Goal: Task Accomplishment & Management: Manage account settings

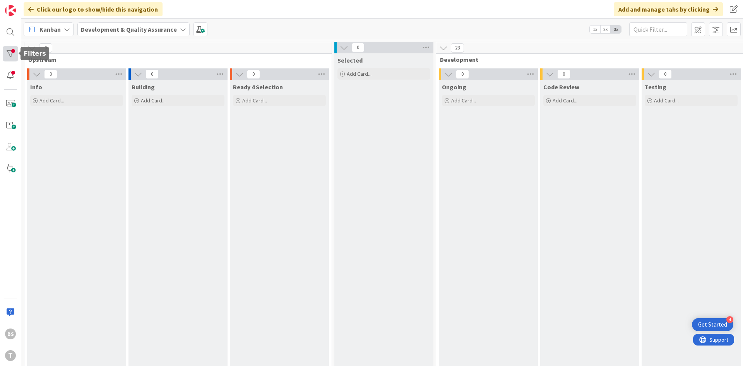
click at [15, 47] on div at bounding box center [10, 53] width 15 height 15
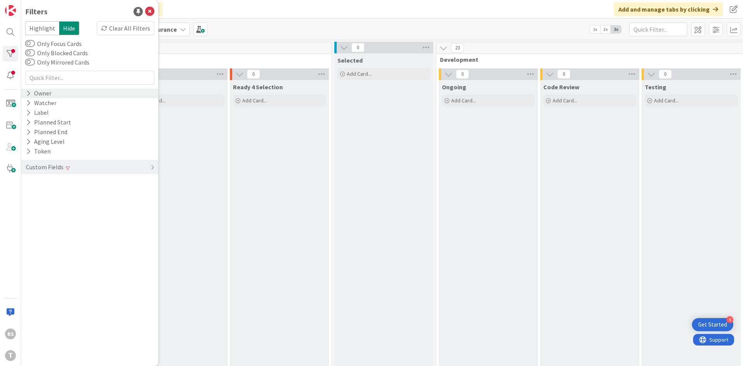
click at [55, 92] on div "Owner" at bounding box center [89, 94] width 137 height 10
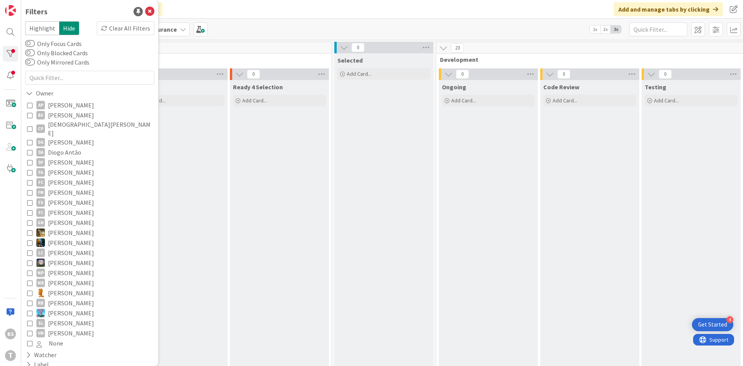
scroll to position [63, 0]
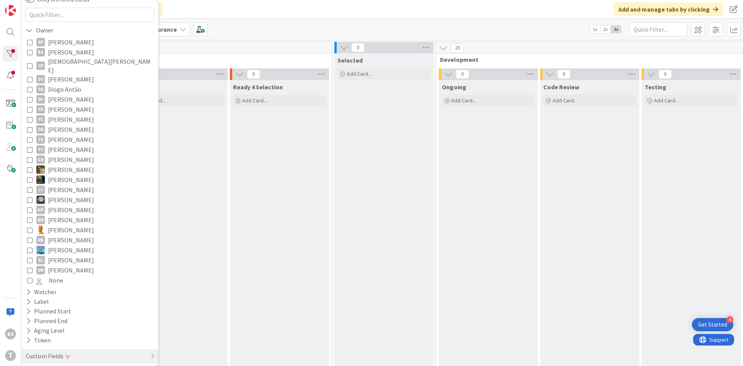
click at [29, 54] on icon at bounding box center [29, 52] width 5 height 5
click at [110, 354] on div "Custom Fields" at bounding box center [89, 356] width 137 height 14
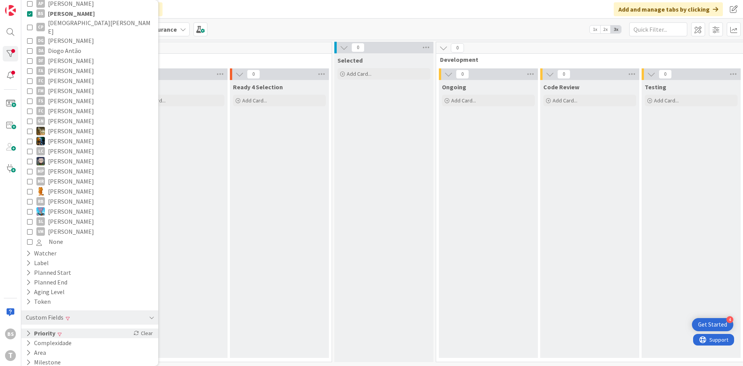
click at [82, 329] on div "Priority Clear" at bounding box center [89, 334] width 137 height 10
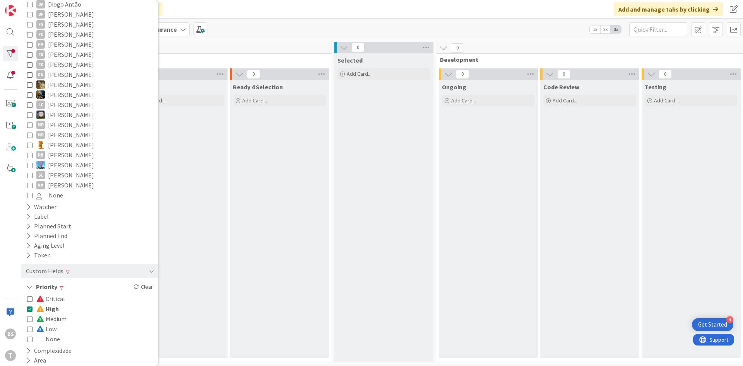
click at [64, 303] on div "Critical High Medium Low None" at bounding box center [89, 319] width 125 height 50
click at [32, 306] on icon at bounding box center [29, 308] width 5 height 5
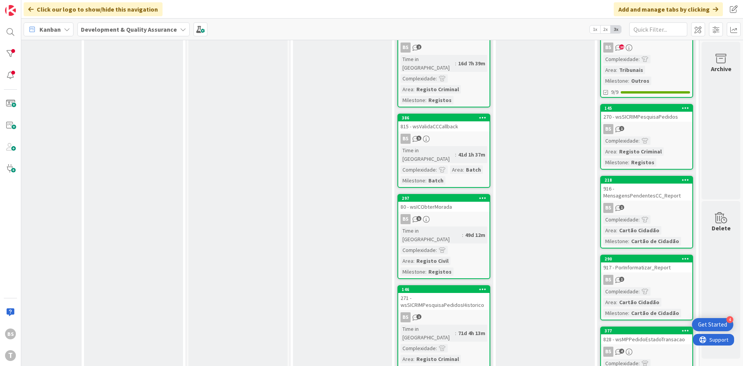
scroll to position [0, 146]
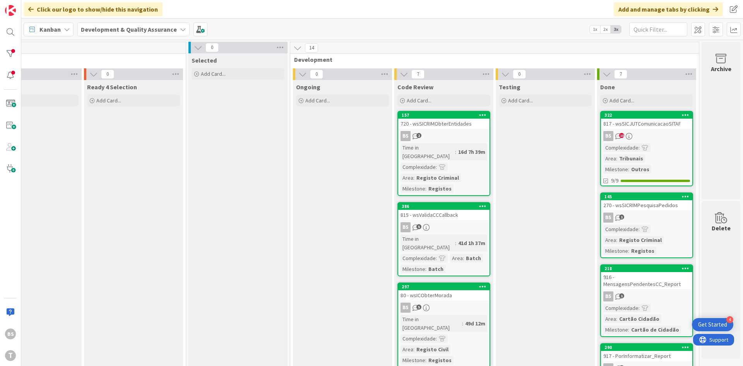
click at [642, 134] on div "BS 10" at bounding box center [646, 136] width 91 height 10
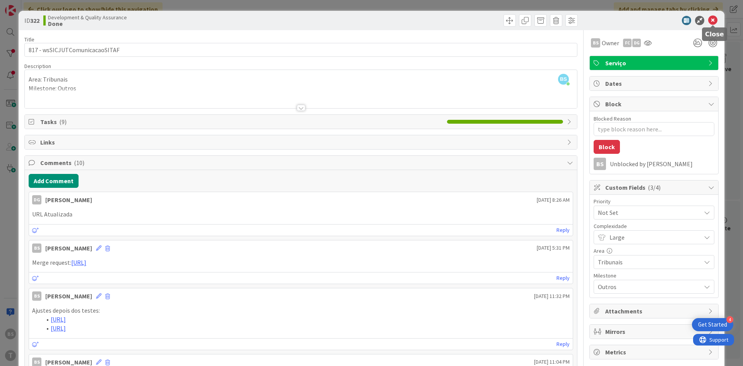
click at [712, 21] on icon at bounding box center [712, 20] width 9 height 9
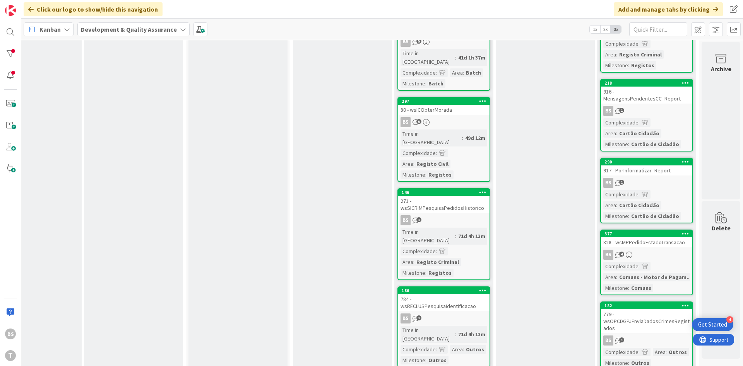
scroll to position [321, 146]
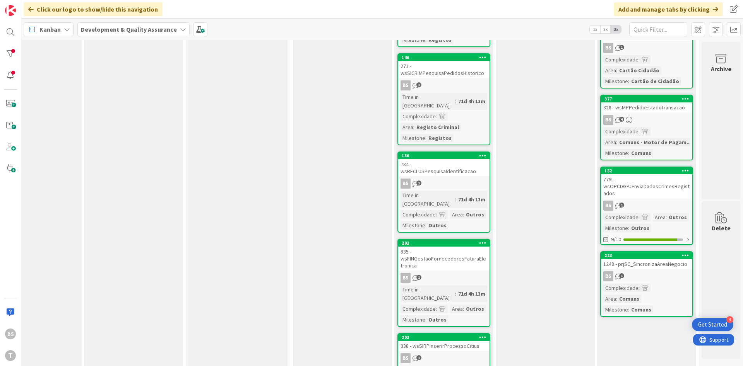
click at [650, 259] on div "1248 - prjSC_SincronizaAreaNegocio" at bounding box center [646, 264] width 91 height 10
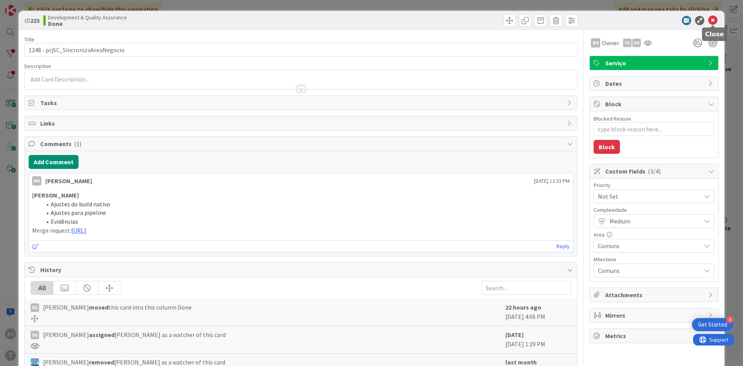
click at [716, 19] on icon at bounding box center [712, 20] width 9 height 9
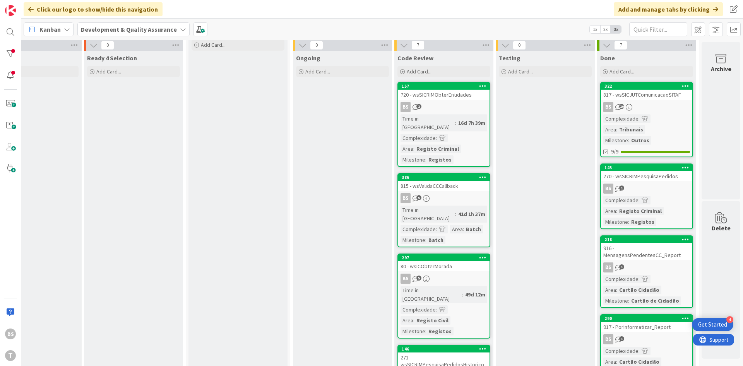
scroll to position [0, 146]
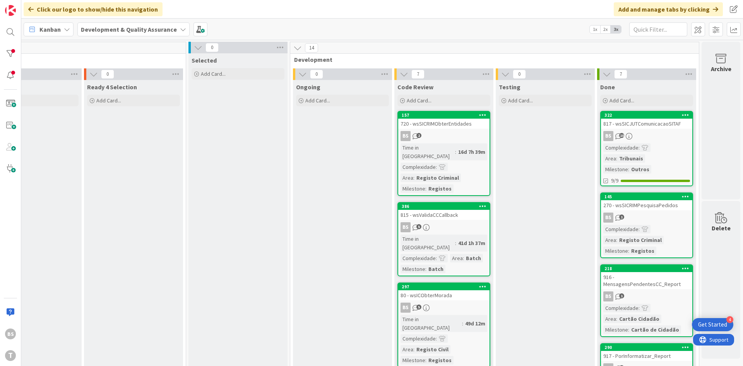
click at [460, 132] on div "BS 2" at bounding box center [443, 136] width 91 height 10
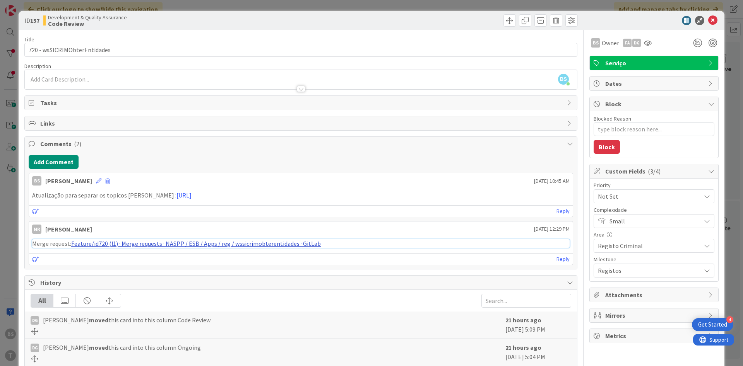
click at [168, 247] on link "Feature/id720 (!1) · Merge requests · NASPP / ESB / Apps / reg / wssicrimobtere…" at bounding box center [196, 244] width 250 height 8
click at [715, 19] on icon at bounding box center [712, 20] width 9 height 9
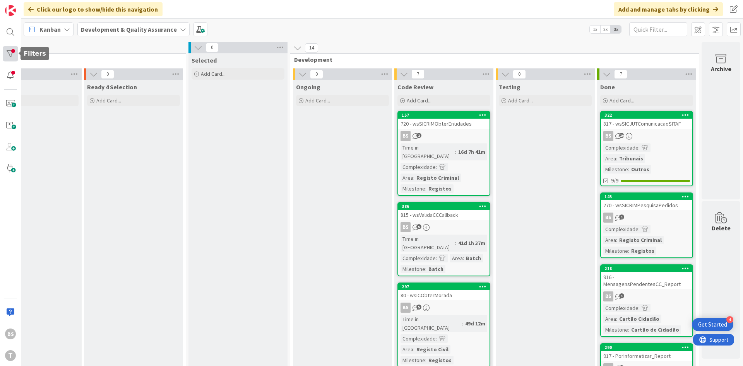
click at [12, 54] on div at bounding box center [10, 53] width 15 height 15
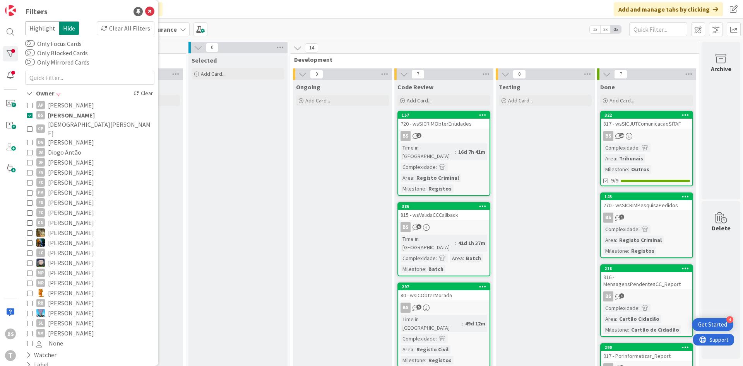
click at [29, 117] on icon at bounding box center [29, 115] width 5 height 5
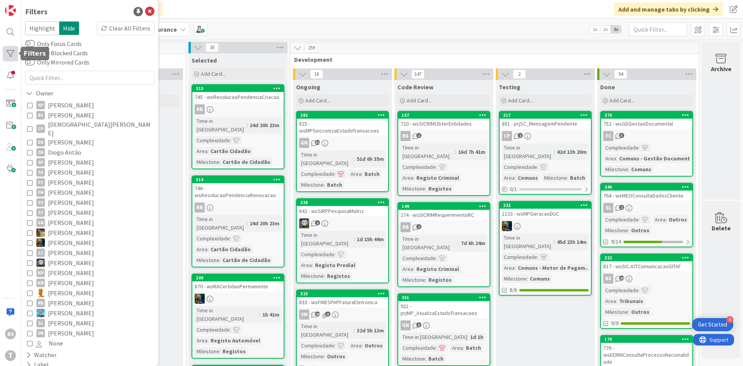
click at [4, 56] on div at bounding box center [10, 53] width 15 height 15
click at [18, 55] on div at bounding box center [19, 53] width 2 height 5
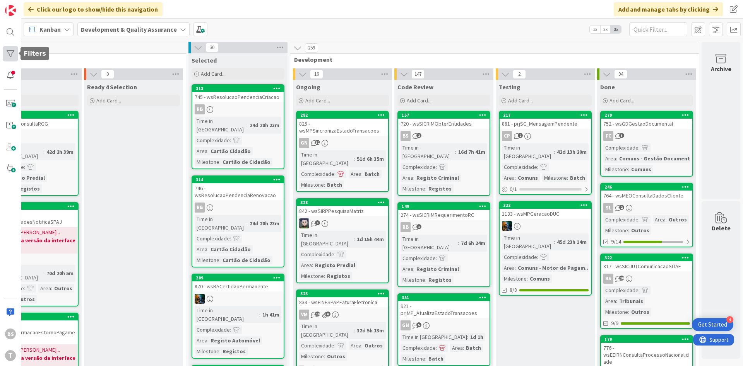
click at [13, 55] on div at bounding box center [10, 53] width 15 height 15
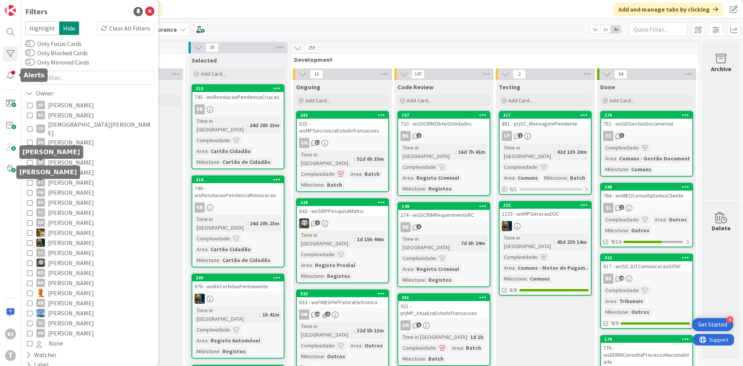
scroll to position [102, 0]
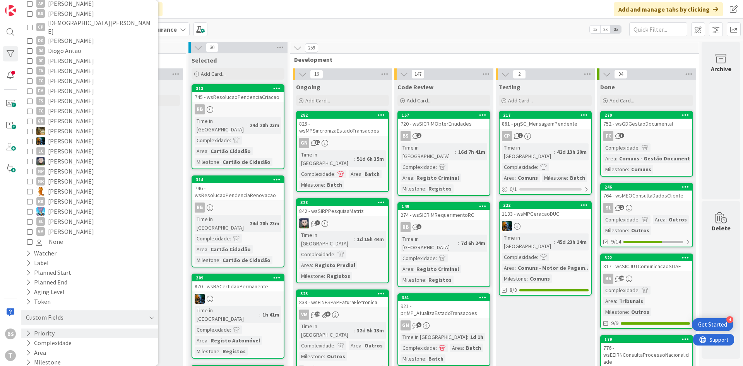
click at [68, 330] on div "Priority" at bounding box center [89, 334] width 137 height 10
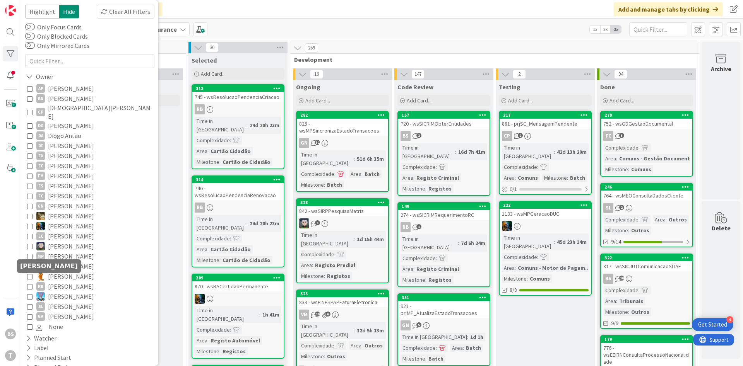
scroll to position [156, 0]
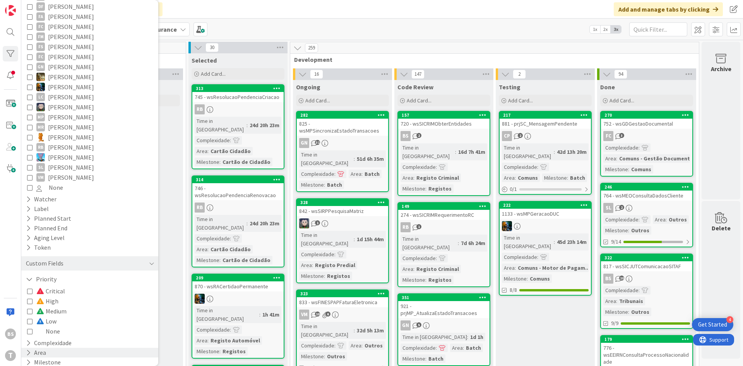
click at [62, 348] on div "Area" at bounding box center [89, 353] width 137 height 10
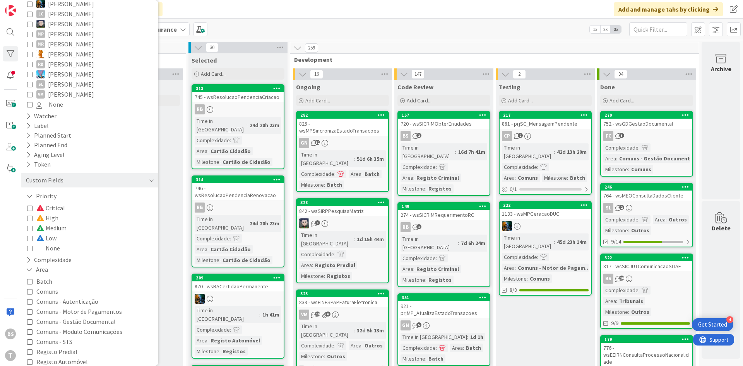
scroll to position [331, 0]
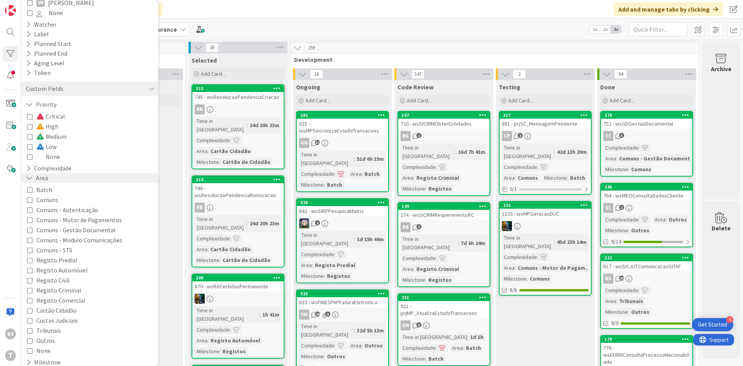
click at [51, 173] on div "Area" at bounding box center [89, 178] width 137 height 10
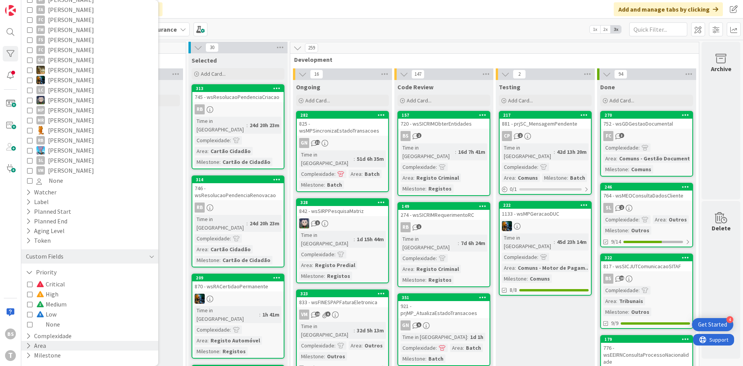
scroll to position [156, 0]
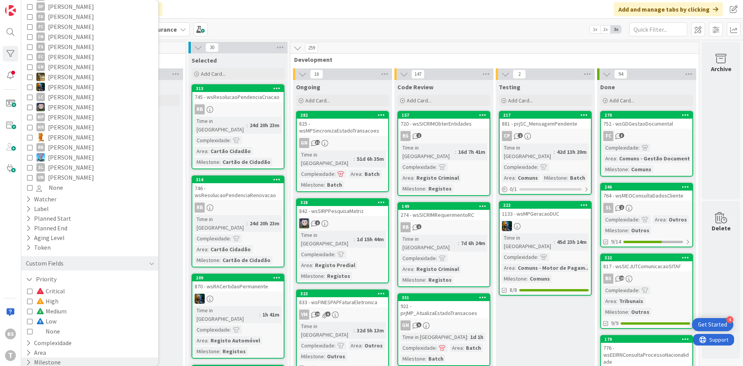
click at [62, 358] on div "Milestone" at bounding box center [89, 363] width 137 height 10
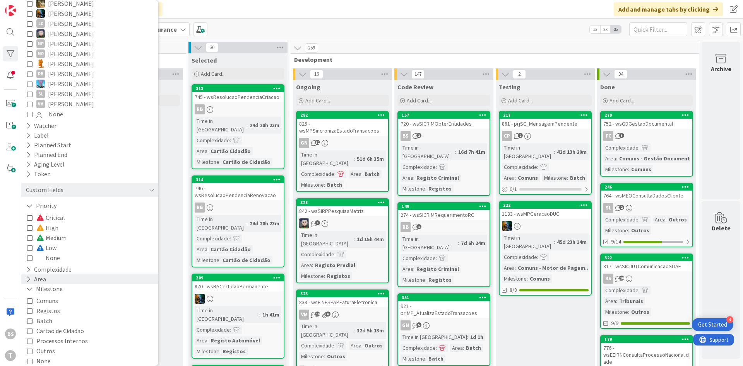
scroll to position [230, 0]
click at [28, 308] on icon at bounding box center [29, 310] width 5 height 5
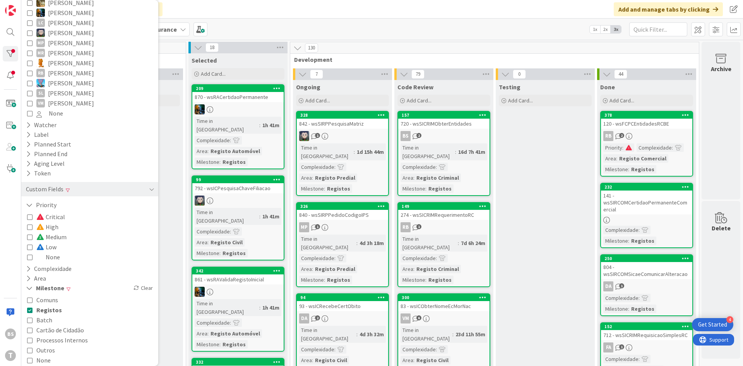
click at [27, 348] on icon at bounding box center [29, 350] width 5 height 5
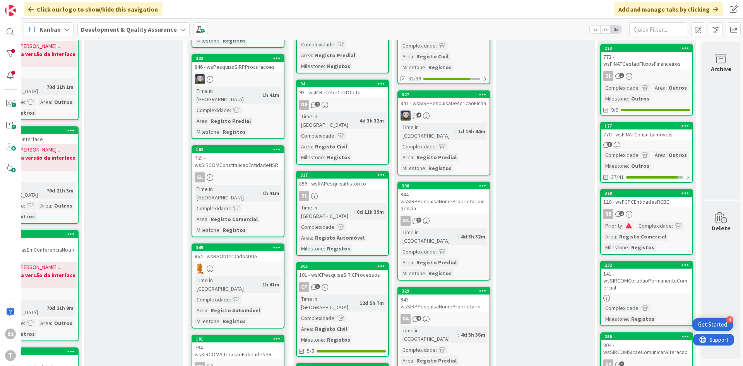
scroll to position [0, 146]
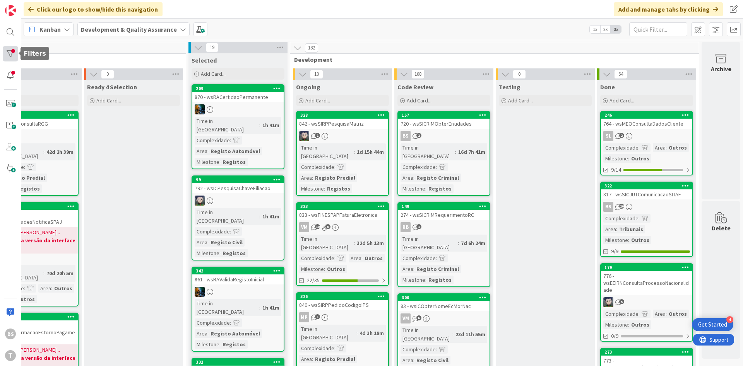
click at [7, 48] on div at bounding box center [10, 53] width 15 height 15
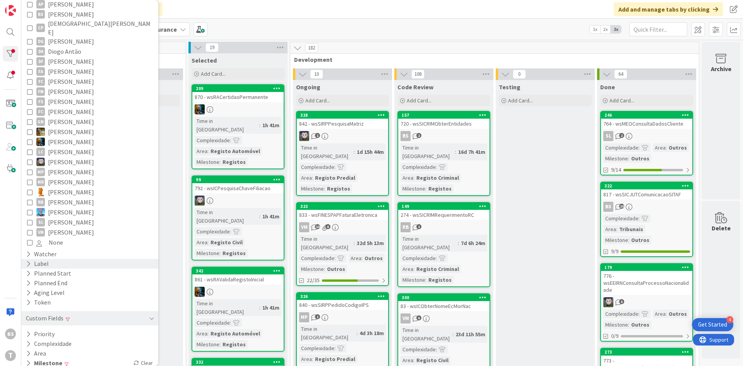
scroll to position [102, 0]
click at [84, 330] on div "Priority" at bounding box center [89, 334] width 137 height 10
click at [85, 329] on div "Priority" at bounding box center [89, 334] width 137 height 10
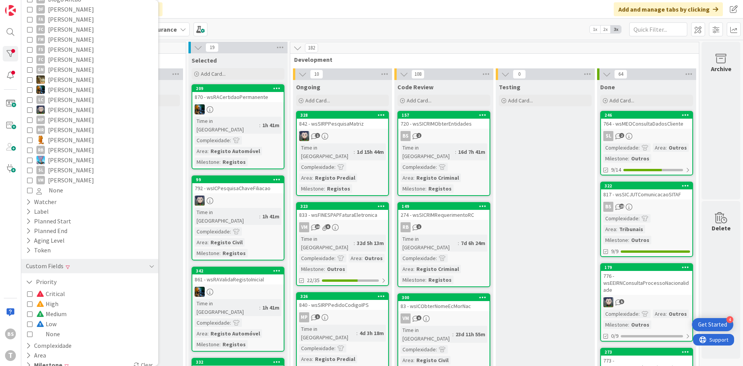
scroll to position [156, 0]
click at [58, 327] on span "None" at bounding box center [48, 332] width 24 height 10
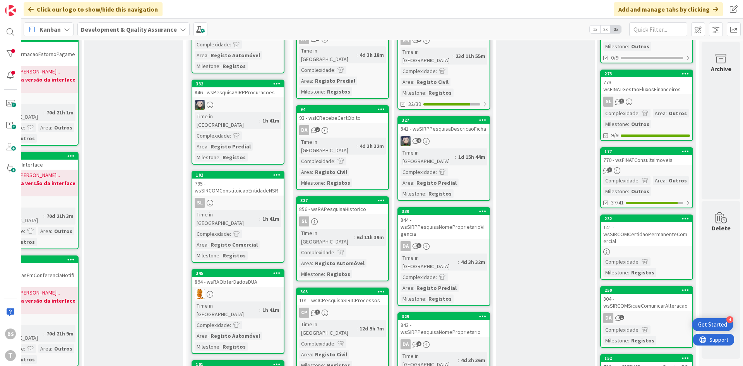
scroll to position [0, 146]
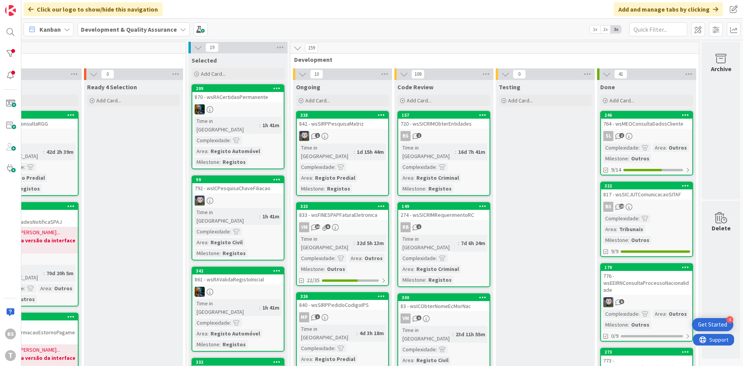
click at [641, 122] on div "764 - wsMEOConsultaDadosCliente" at bounding box center [646, 124] width 91 height 10
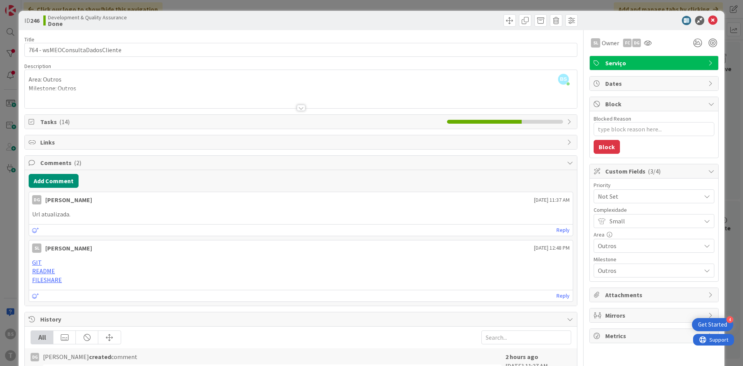
click at [304, 106] on div at bounding box center [301, 108] width 9 height 6
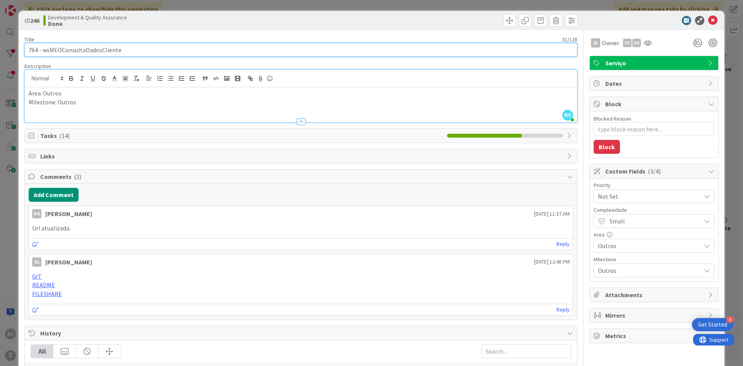
click at [100, 52] on input "764 - wsMEOConsultaDadosCliente" at bounding box center [300, 50] width 553 height 14
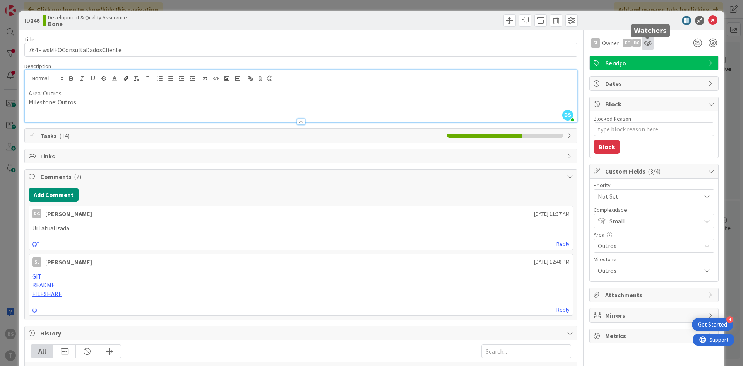
click at [647, 41] on icon at bounding box center [648, 43] width 8 height 6
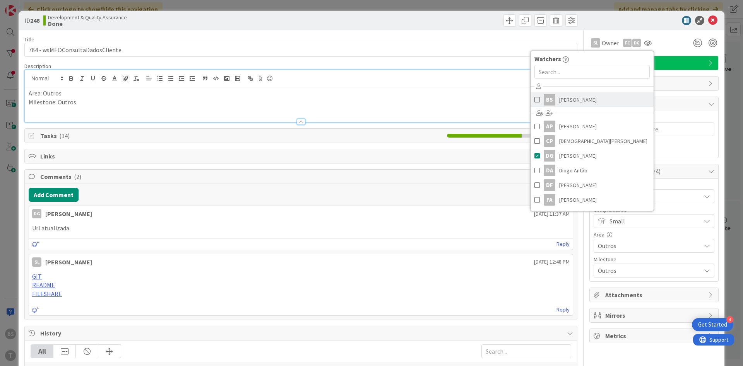
click at [577, 96] on span "Bruno Souza" at bounding box center [578, 100] width 38 height 12
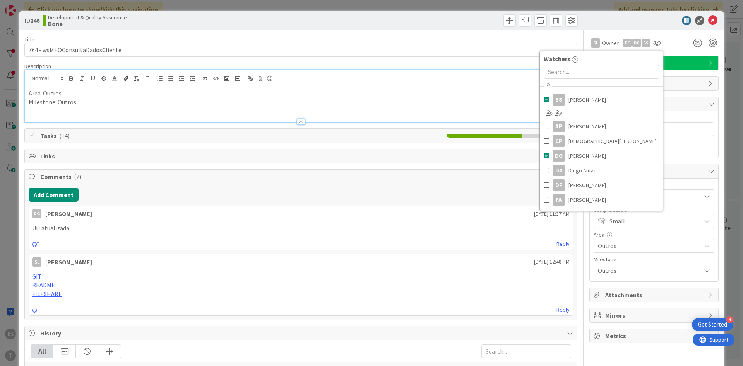
click at [379, 42] on div "Title 31 / 128" at bounding box center [300, 39] width 553 height 7
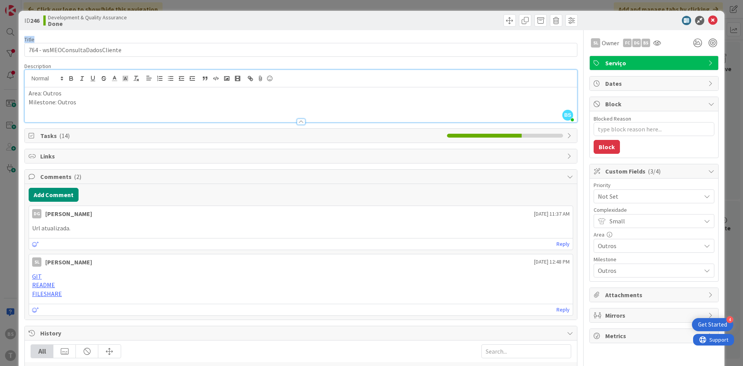
click at [378, 42] on div "Title 31 / 128" at bounding box center [300, 39] width 553 height 7
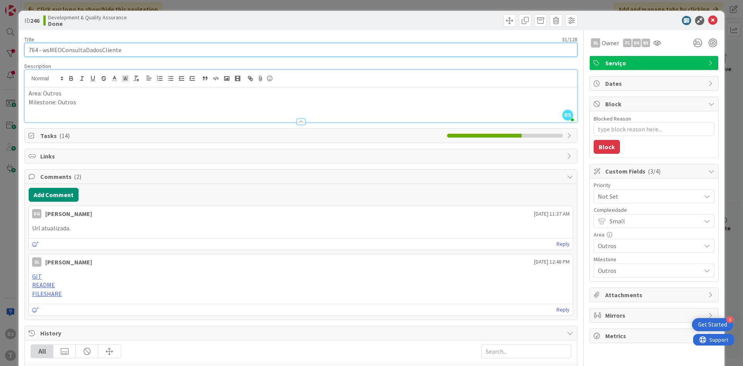
click at [66, 53] on input "764 - wsMEOConsultaDadosCliente" at bounding box center [300, 50] width 553 height 14
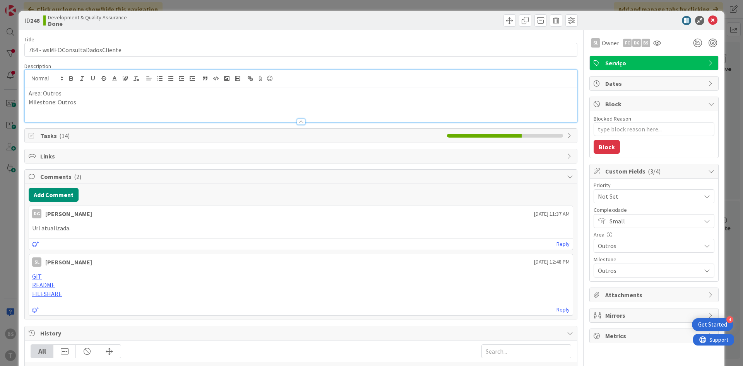
type textarea "x"
click at [62, 201] on button "Add Comment" at bounding box center [54, 195] width 50 height 14
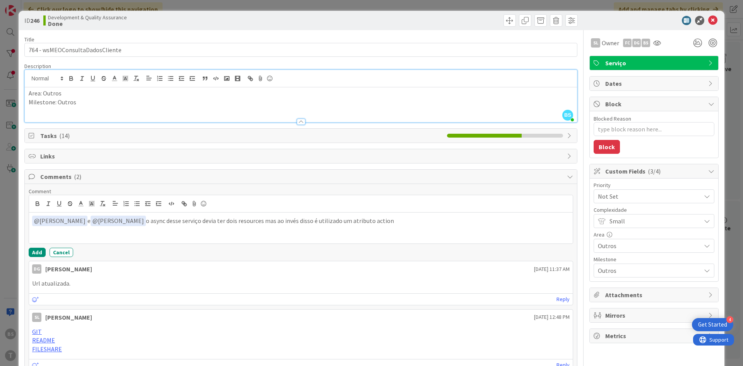
click at [393, 230] on div "﻿ @ Monica Rodrigues ﻿ e ﻿ @ Sergio Figueriedo ﻿ o async desse serviço devia te…" at bounding box center [301, 228] width 544 height 31
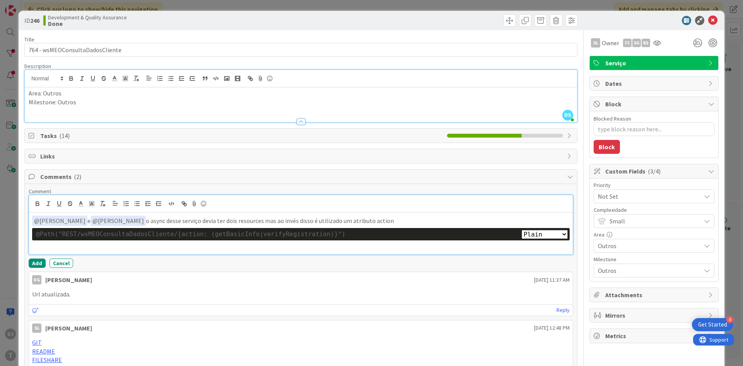
click at [522, 230] on select "Plain Bash C++ C# CSS Diff HTML/XML Java JavaScript Markdown PHP Python Ruby SQL" at bounding box center [545, 234] width 46 height 9
select select "java"
click option "Java" at bounding box center [0, 0] width 0 height 0
click at [392, 220] on p "﻿ @ Monica Rodrigues ﻿ e ﻿ @ Sergio Figueriedo ﻿ o async desse serviço devia te…" at bounding box center [301, 221] width 538 height 10
drag, startPoint x: 214, startPoint y: 236, endPoint x: 287, endPoint y: 234, distance: 73.2
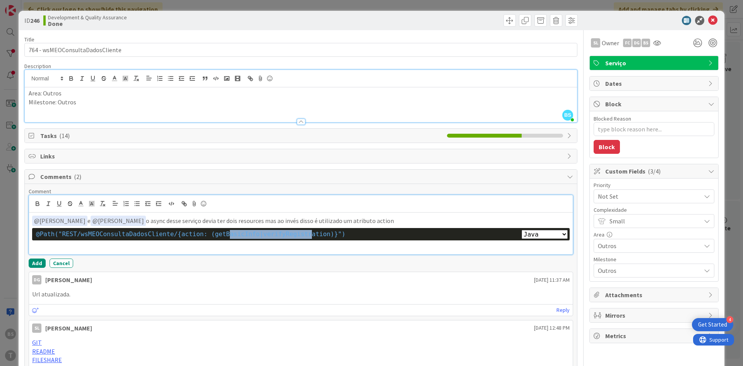
click at [287, 234] on span "@Path("REST/wsMEOConsultaDadosCliente/{action: (getBasicInfo|verifyRegistration…" at bounding box center [191, 234] width 310 height 7
click at [421, 213] on div "﻿ @ Monica Rodrigues ﻿ e ﻿ @ Sergio Figueriedo ﻿ o async desse serviço devia te…" at bounding box center [301, 234] width 544 height 42
click at [418, 220] on p "﻿ @ Monica Rodrigues ﻿ e ﻿ @ Sergio Figueriedo ﻿ o async desse serviço devia te…" at bounding box center [301, 221] width 538 height 10
click at [34, 264] on button "Add" at bounding box center [37, 263] width 17 height 9
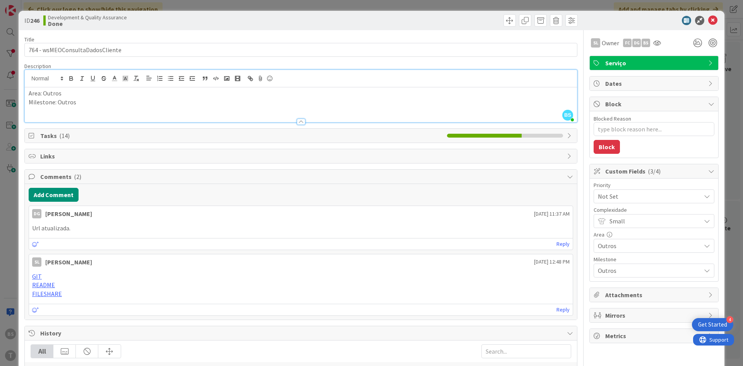
type textarea "x"
select select "java"
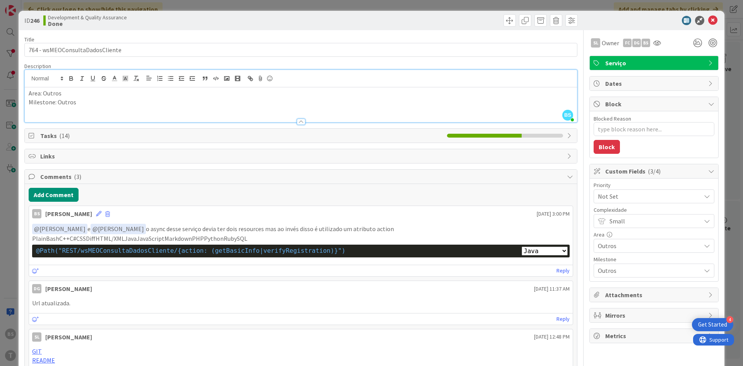
click at [639, 195] on span "Not Set" at bounding box center [647, 196] width 99 height 11
click at [632, 244] on span "High" at bounding box center [665, 243] width 90 height 12
click at [716, 19] on icon at bounding box center [712, 20] width 9 height 9
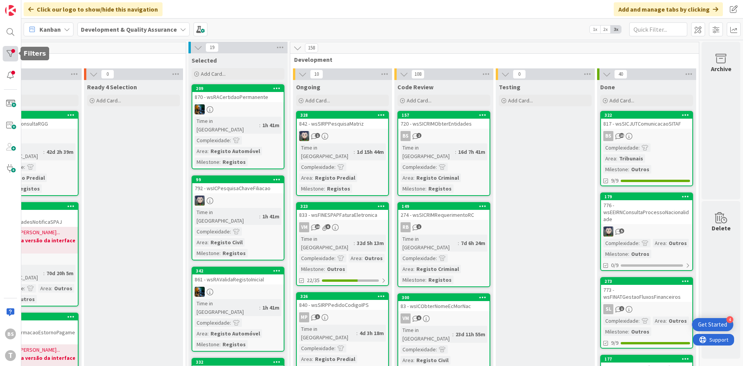
click at [5, 47] on div at bounding box center [10, 53] width 15 height 15
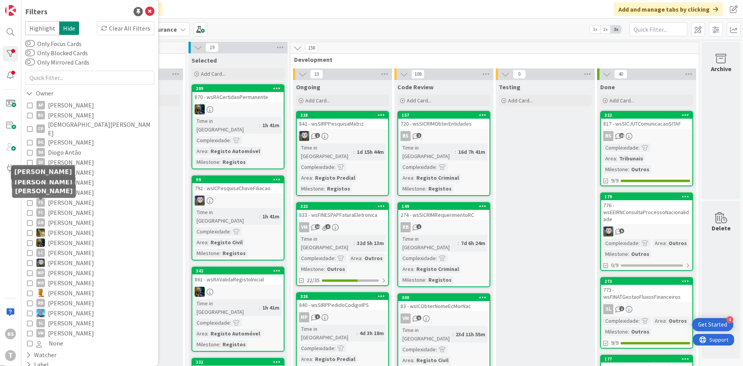
scroll to position [102, 0]
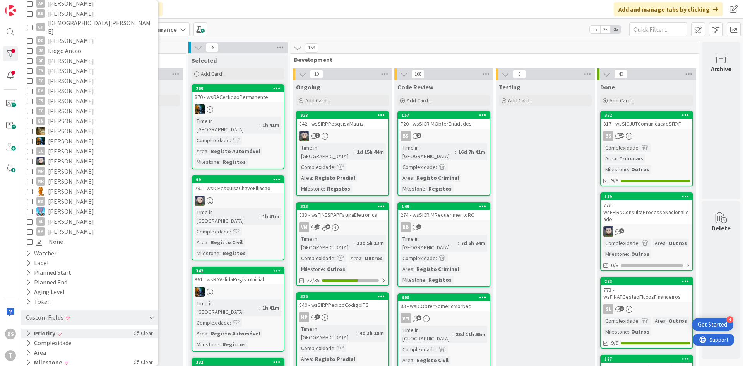
click at [94, 329] on div "Priority Clear" at bounding box center [89, 334] width 137 height 10
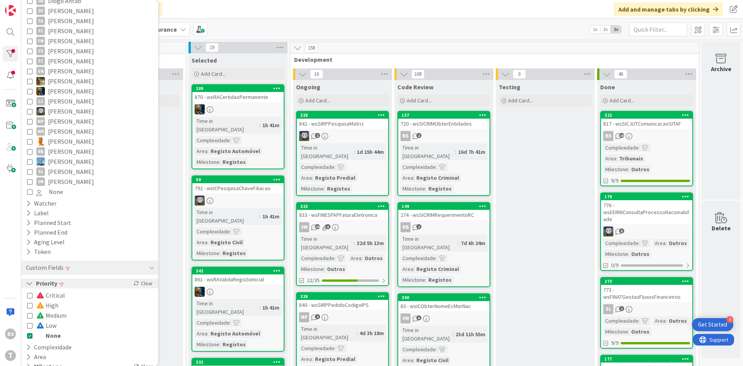
scroll to position [156, 0]
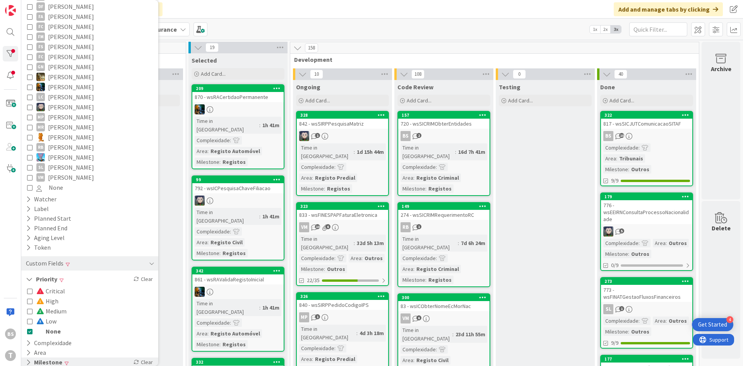
click at [92, 358] on div "Milestone Clear" at bounding box center [89, 363] width 137 height 10
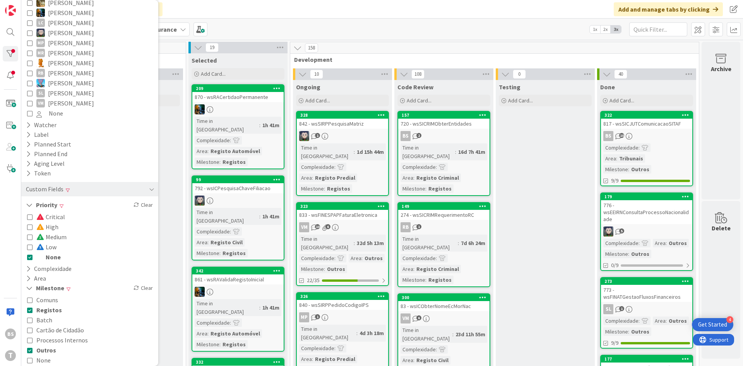
click at [647, 215] on div "776 - wsEEIRNConsultaProcessoNacionalidade" at bounding box center [646, 212] width 91 height 24
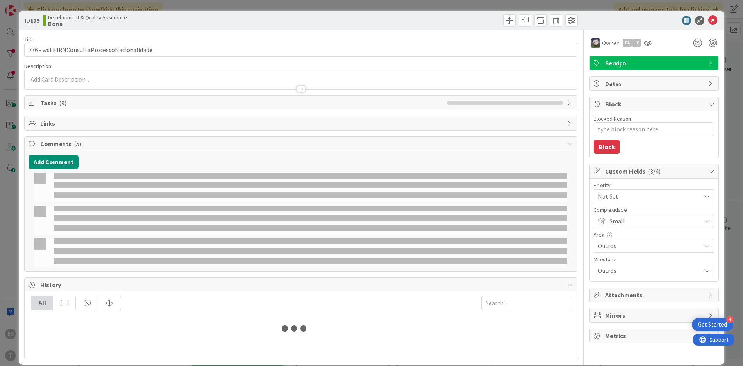
type textarea "x"
select select "java"
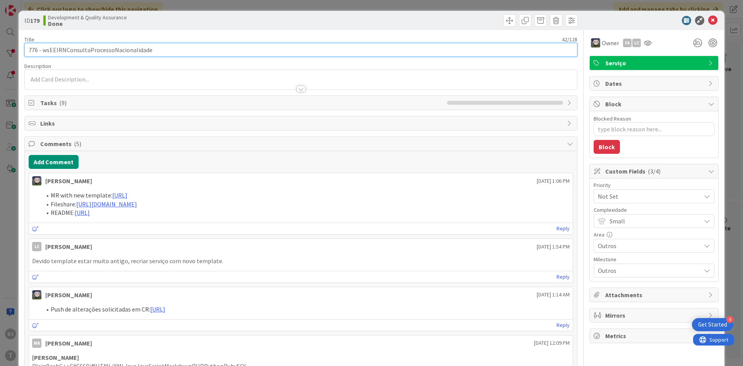
click at [121, 50] on input "776 - wsEEIRNConsultaProcessoNacionalidade" at bounding box center [300, 50] width 553 height 14
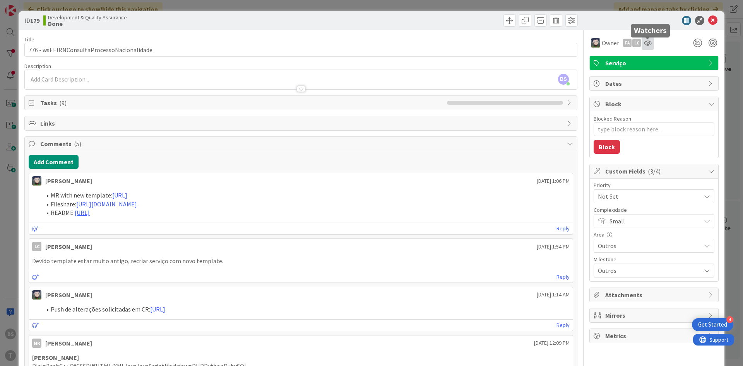
click at [650, 43] on icon at bounding box center [648, 43] width 8 height 6
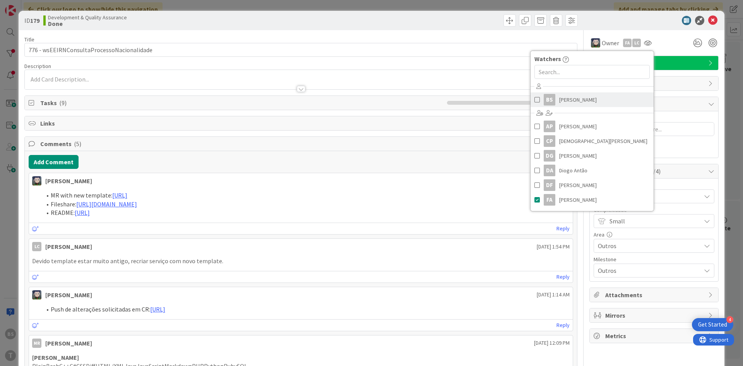
click at [580, 104] on span "Bruno Souza" at bounding box center [578, 100] width 38 height 12
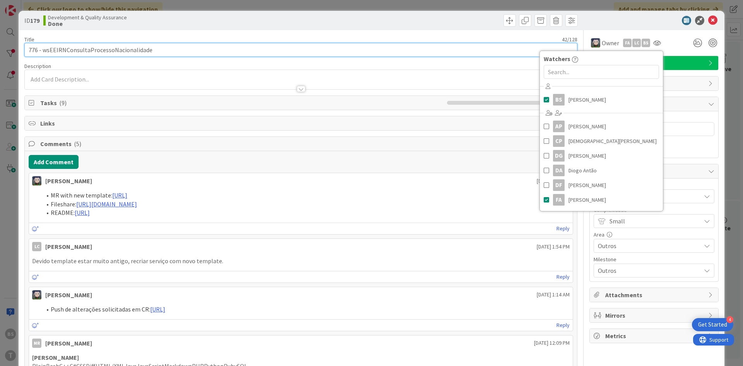
click at [390, 51] on input "776 - wsEEIRNConsultaProcessoNacionalidade" at bounding box center [300, 50] width 553 height 14
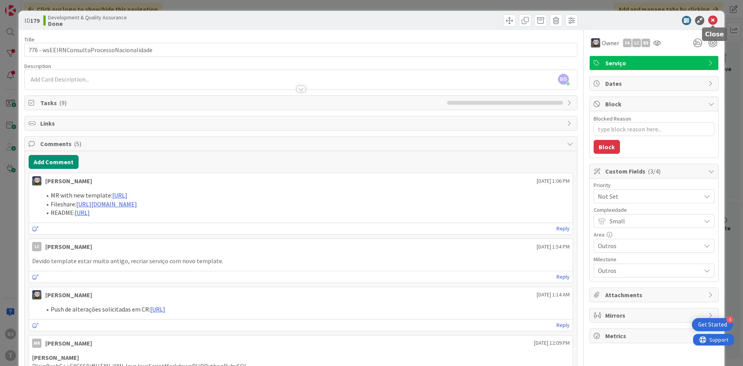
click at [714, 22] on icon at bounding box center [712, 20] width 9 height 9
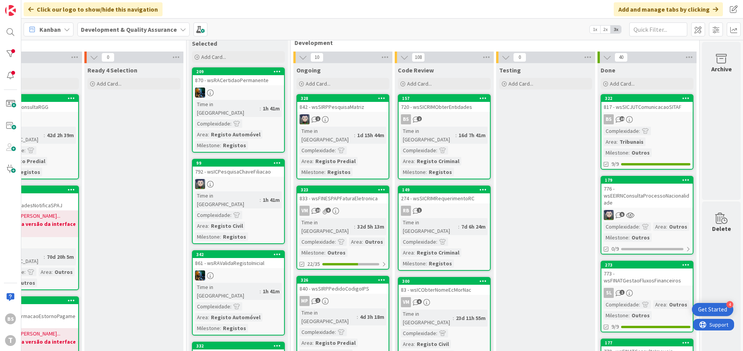
scroll to position [17, 146]
click at [661, 209] on link "179 776 - wsEEIRNConsultaProcessoNacionalidade 5 Complexidade : Area : Outros M…" at bounding box center [646, 215] width 93 height 79
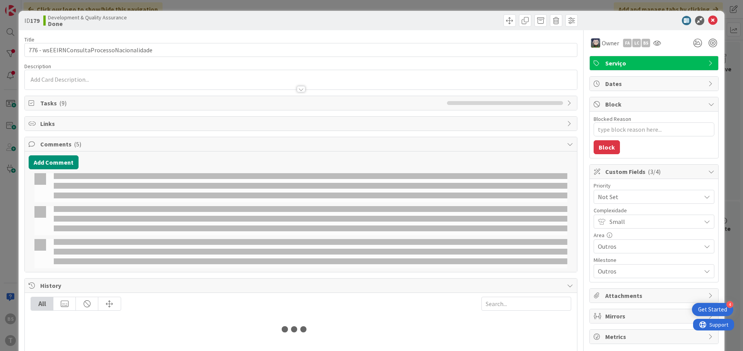
type textarea "x"
select select "java"
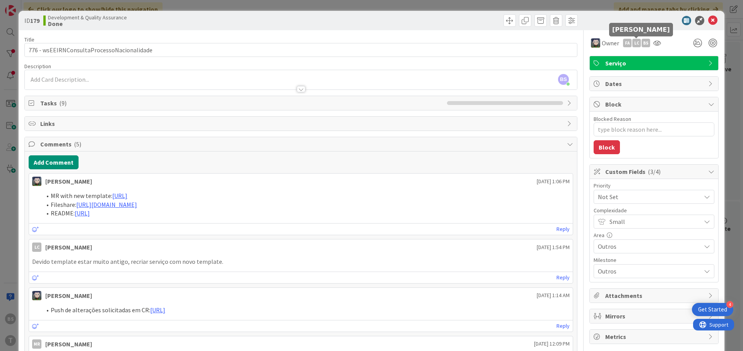
click at [637, 41] on div "LC" at bounding box center [636, 43] width 9 height 9
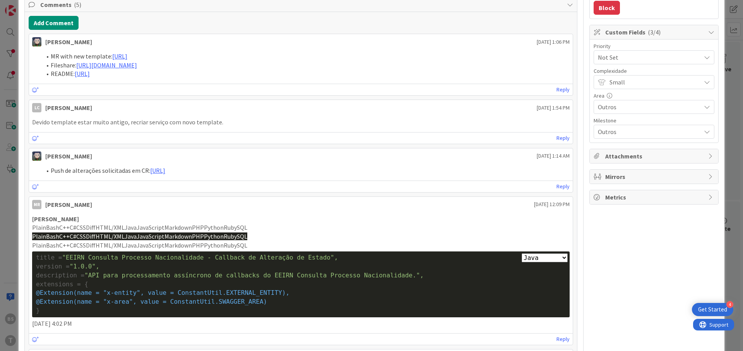
scroll to position [325, 0]
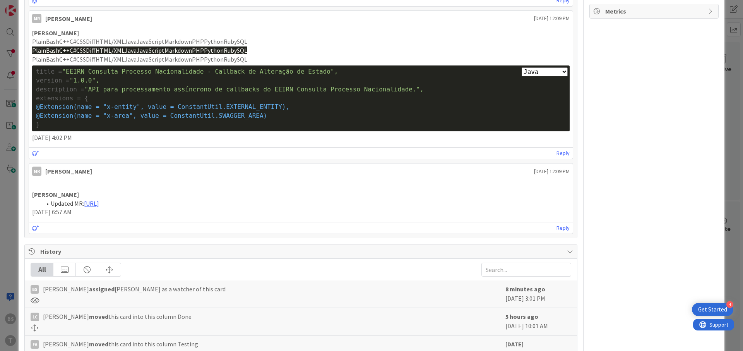
click at [243, 46] on p "PlainBashC++C#CSSDiffHTML/XMLJavaJavaScriptMarkdownPHPPythonRubySQL" at bounding box center [301, 41] width 538 height 9
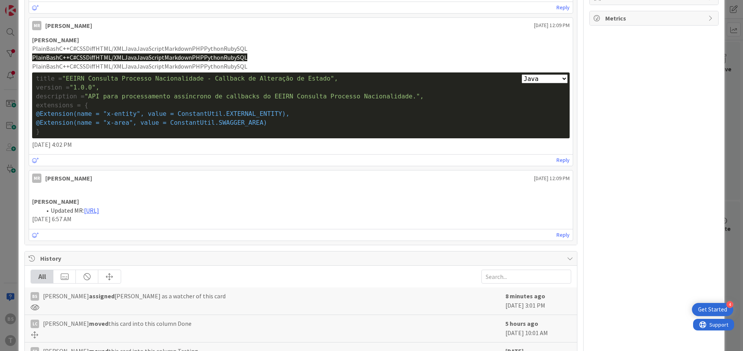
scroll to position [313, 0]
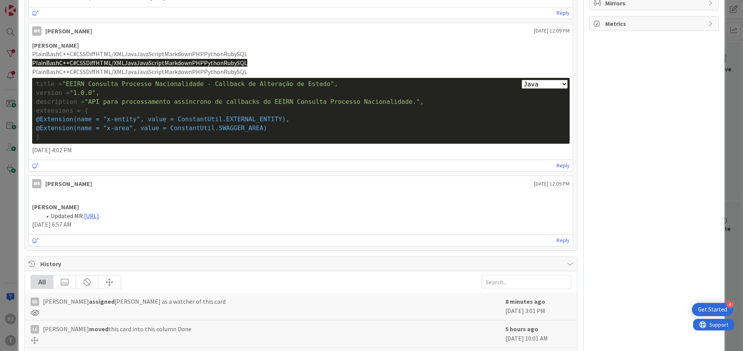
click at [11, 115] on div "ID 179 Development & Quality Assurance Done Title 42 / 128 776 - wsEEIRNConsult…" at bounding box center [371, 175] width 743 height 351
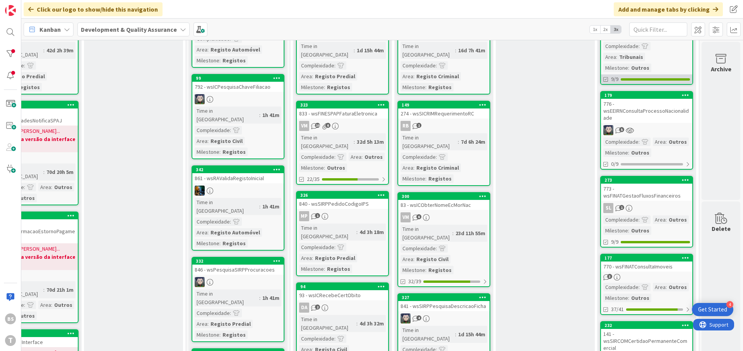
scroll to position [110, 146]
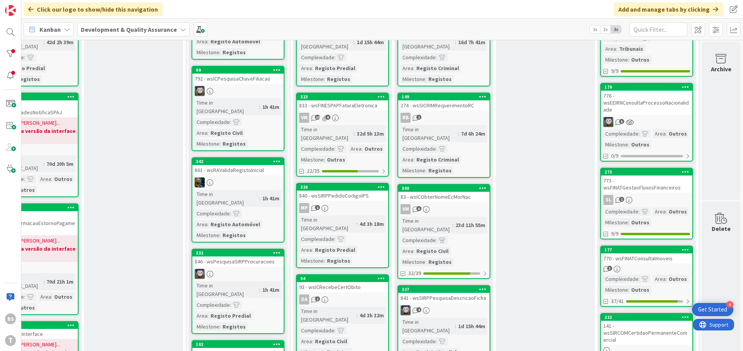
click at [674, 192] on link "273 773 - wsFINATGestaoFluxosFinanceiros SL 1 Complexidade : Area : Outros Mile…" at bounding box center [646, 204] width 93 height 72
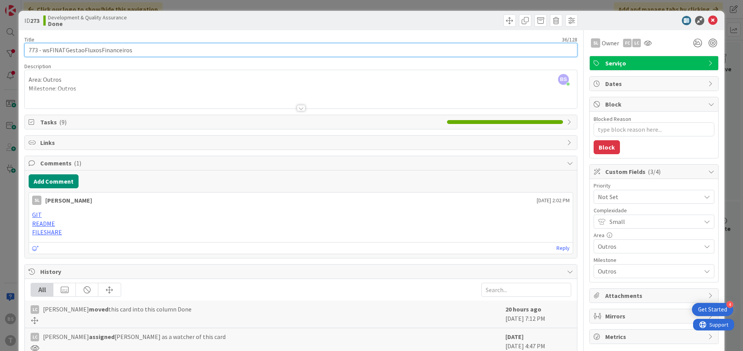
click at [105, 48] on input "773 - wsFINATGestaoFluxosFinanceiros" at bounding box center [300, 50] width 553 height 14
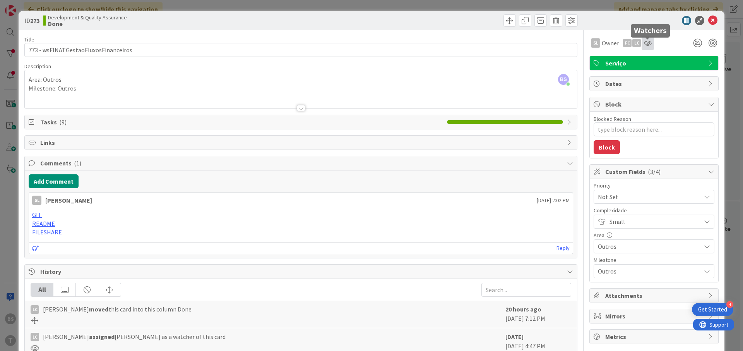
click at [645, 43] on icon at bounding box center [648, 43] width 8 height 6
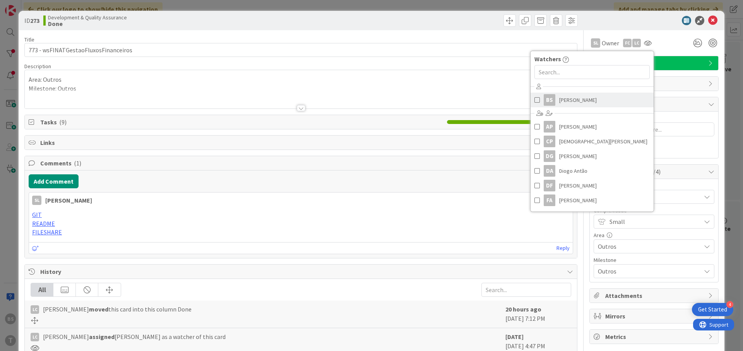
click at [554, 104] on div "BS" at bounding box center [550, 100] width 12 height 12
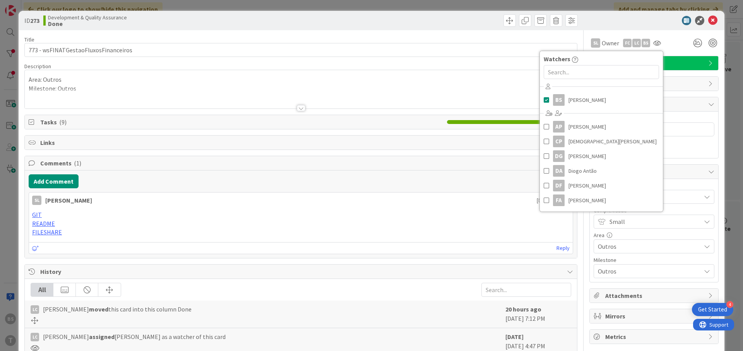
click at [300, 42] on div "Title 36 / 128" at bounding box center [300, 39] width 553 height 7
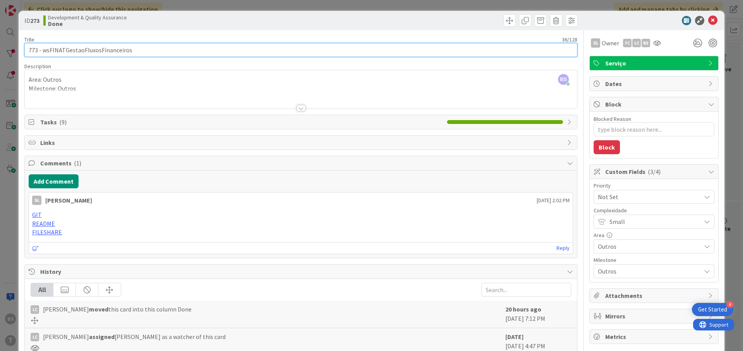
click at [294, 45] on input "773 - wsFINATGestaoFluxosFinanceiros" at bounding box center [300, 50] width 553 height 14
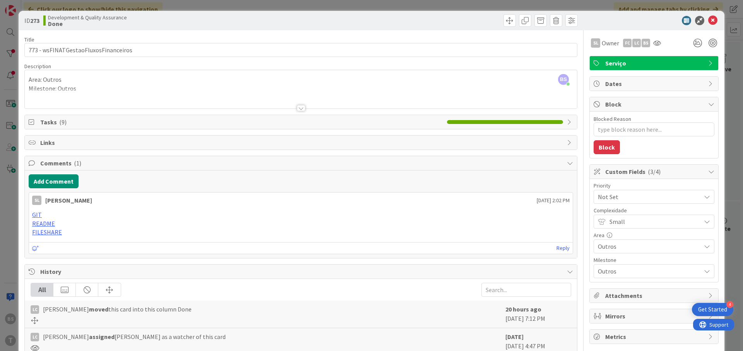
type textarea "x"
